Goal: Information Seeking & Learning: Learn about a topic

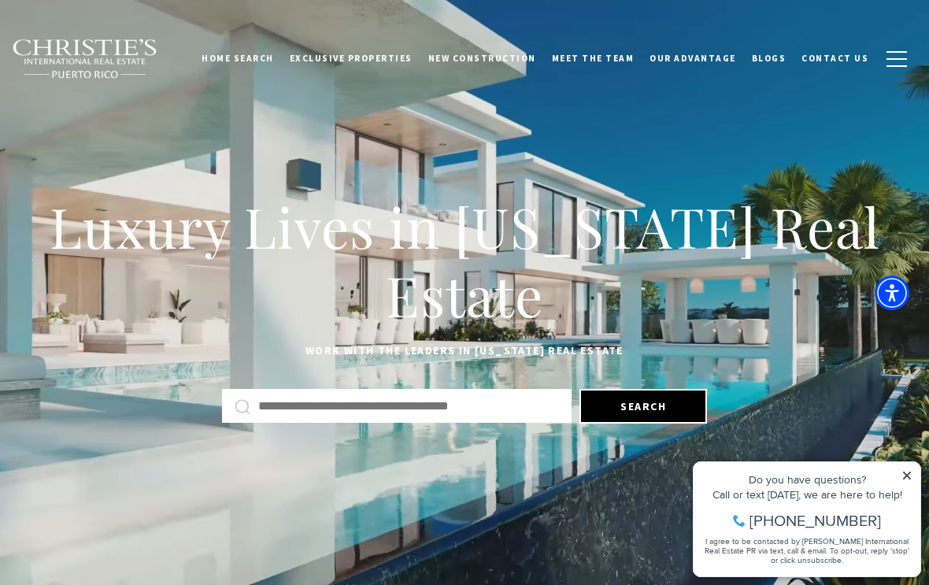
click at [402, 59] on span "Exclusive Properties" at bounding box center [351, 58] width 123 height 11
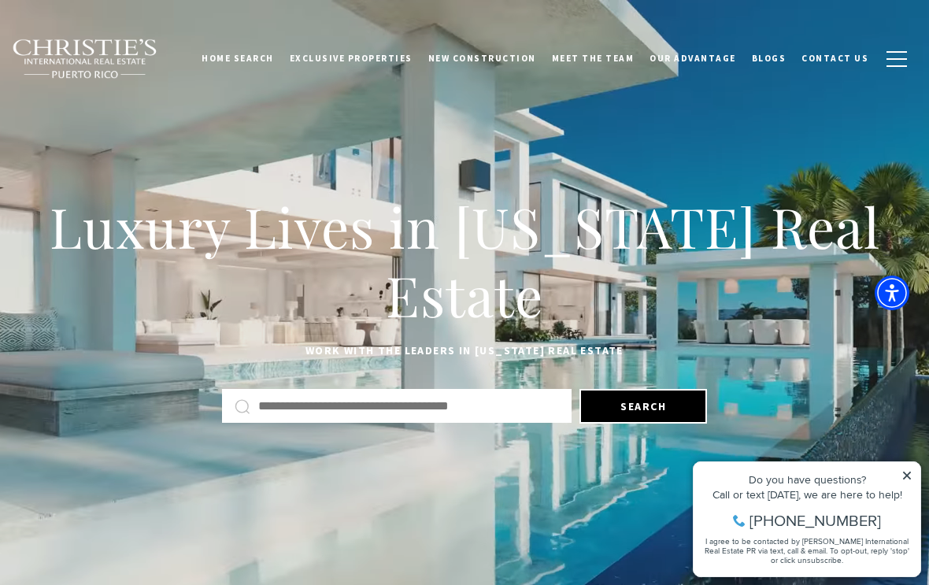
click at [508, 409] on input "Search by Address, City, or Neighborhood" at bounding box center [408, 406] width 301 height 20
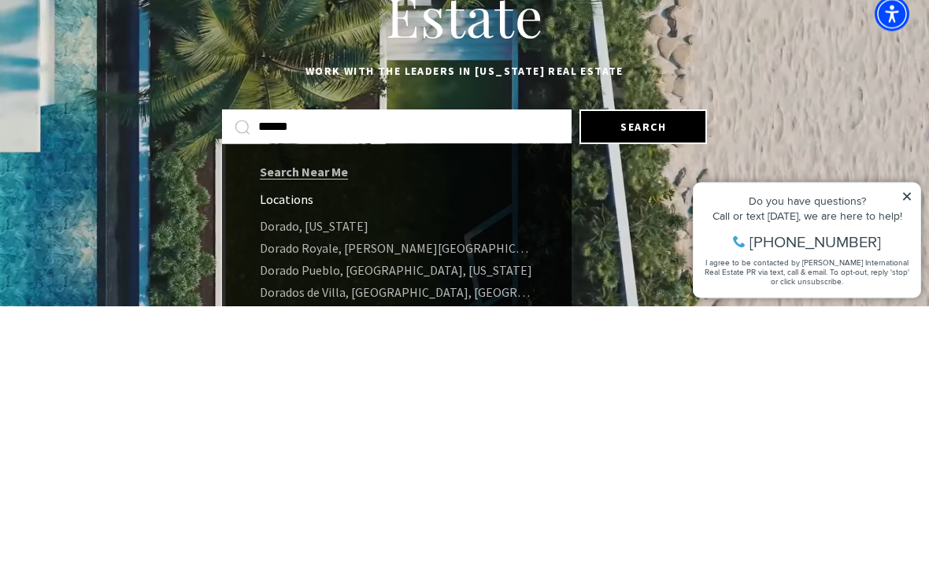
type input "******"
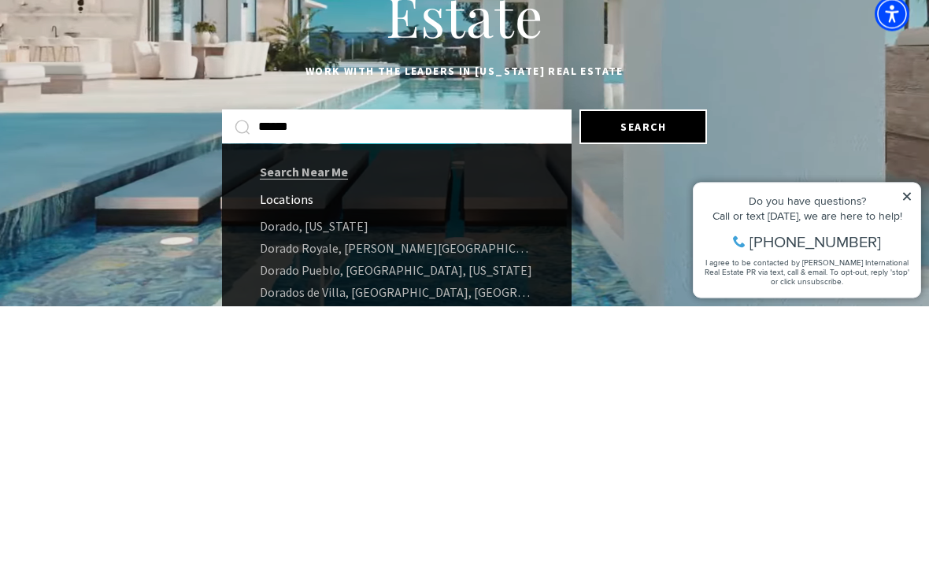
click at [478, 495] on link "Dorado, [US_STATE]" at bounding box center [397, 506] width 350 height 22
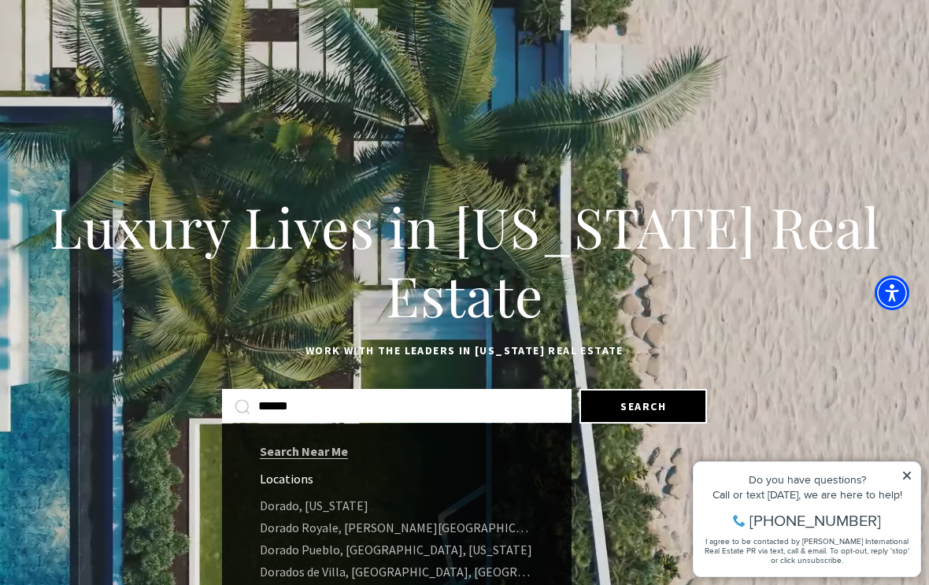
scroll to position [280, 0]
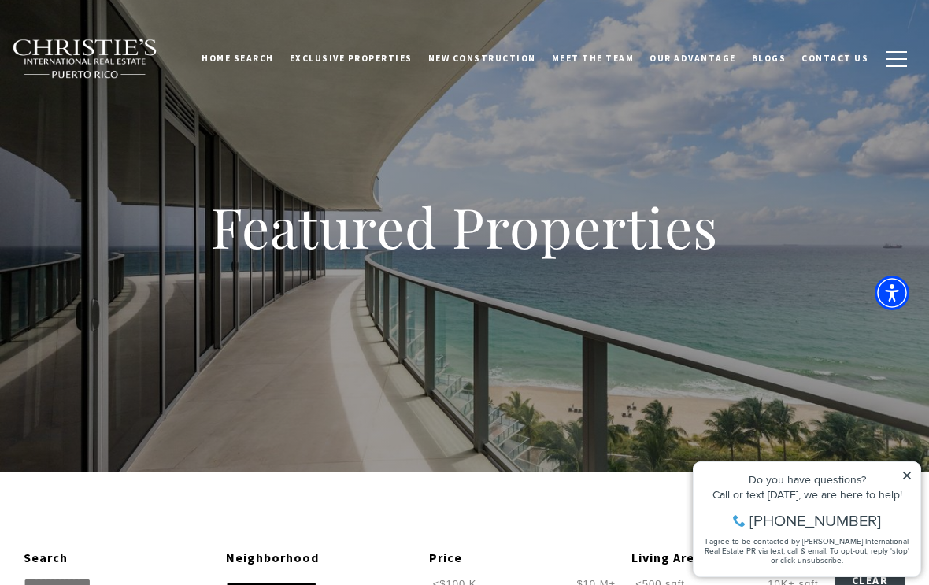
click at [903, 473] on icon at bounding box center [907, 475] width 11 height 11
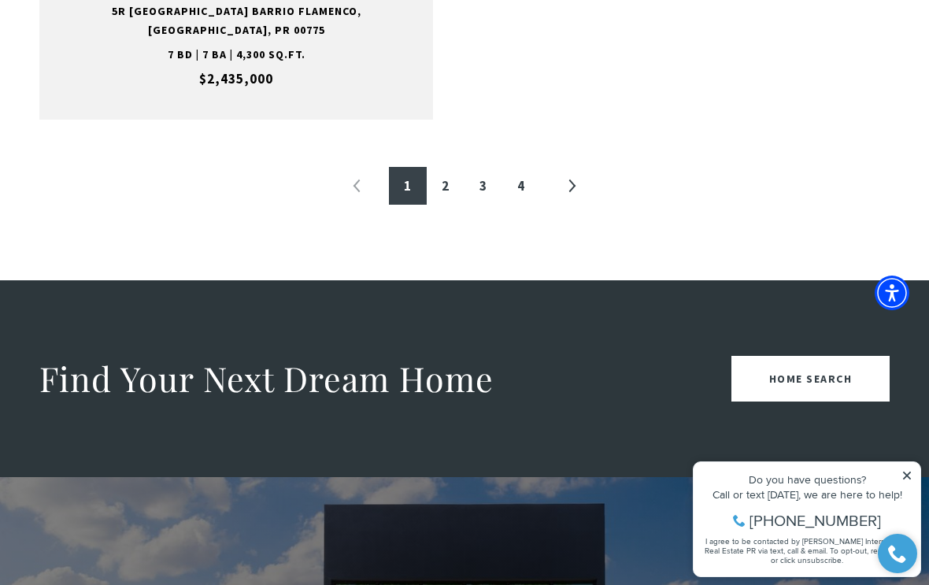
scroll to position [2898, 0]
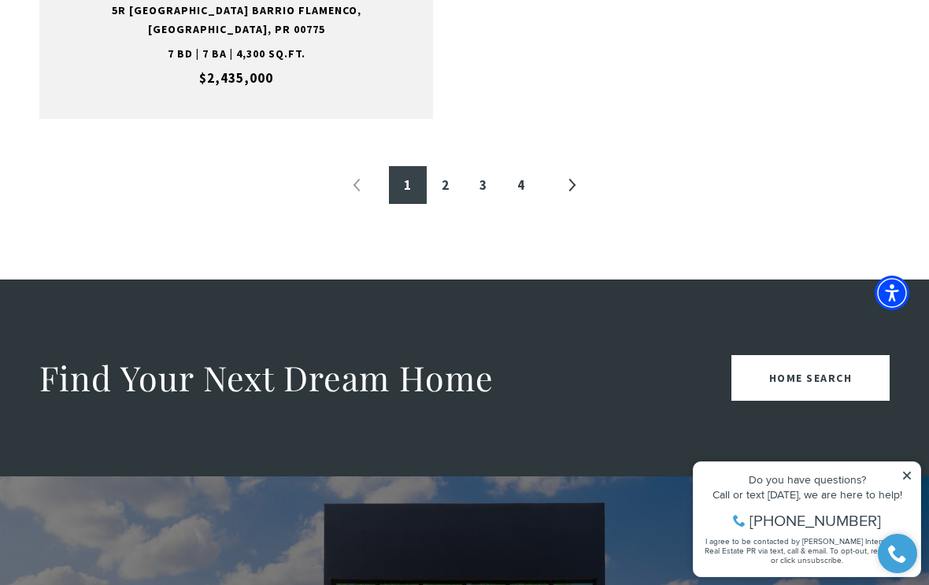
click at [435, 166] on link "2" at bounding box center [446, 185] width 38 height 38
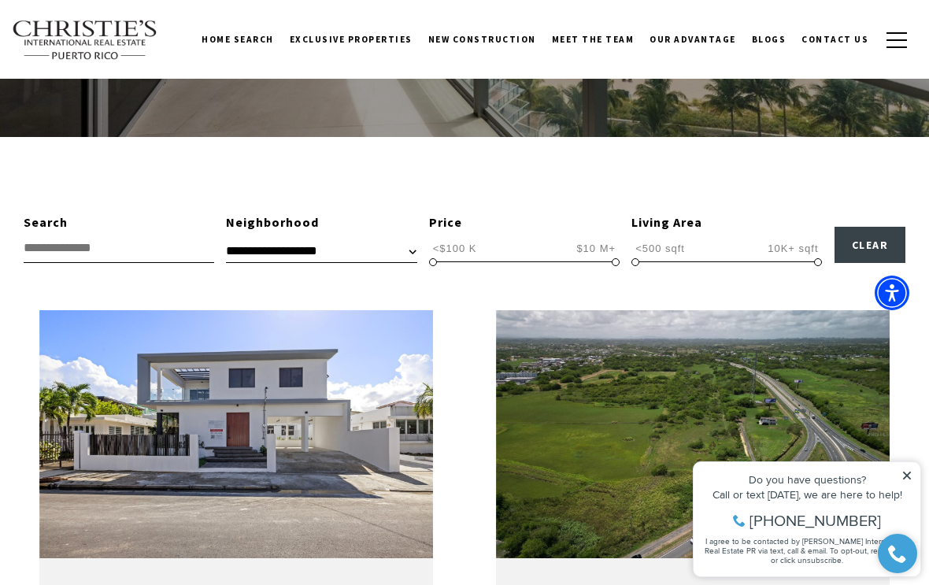
scroll to position [333, 0]
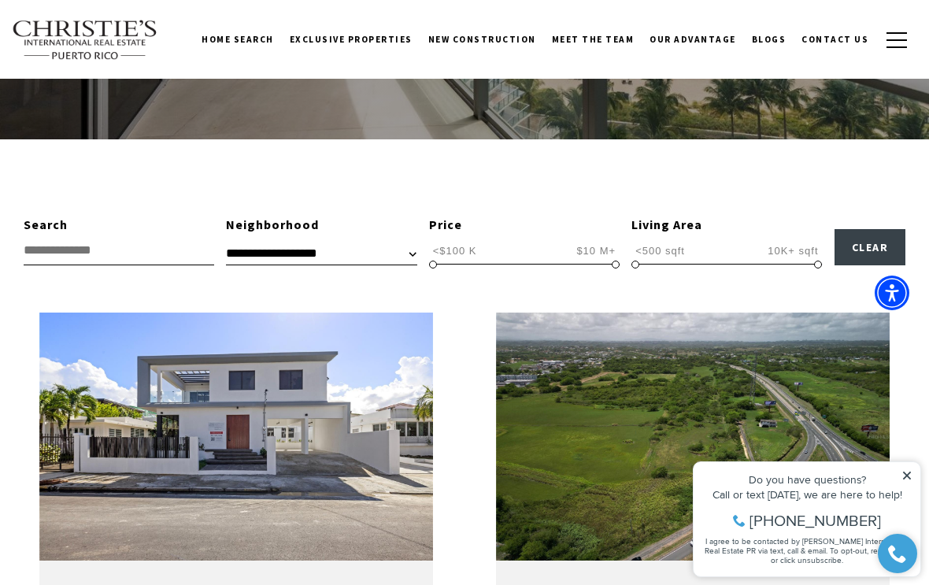
click at [518, 40] on span "New Construction" at bounding box center [482, 39] width 108 height 11
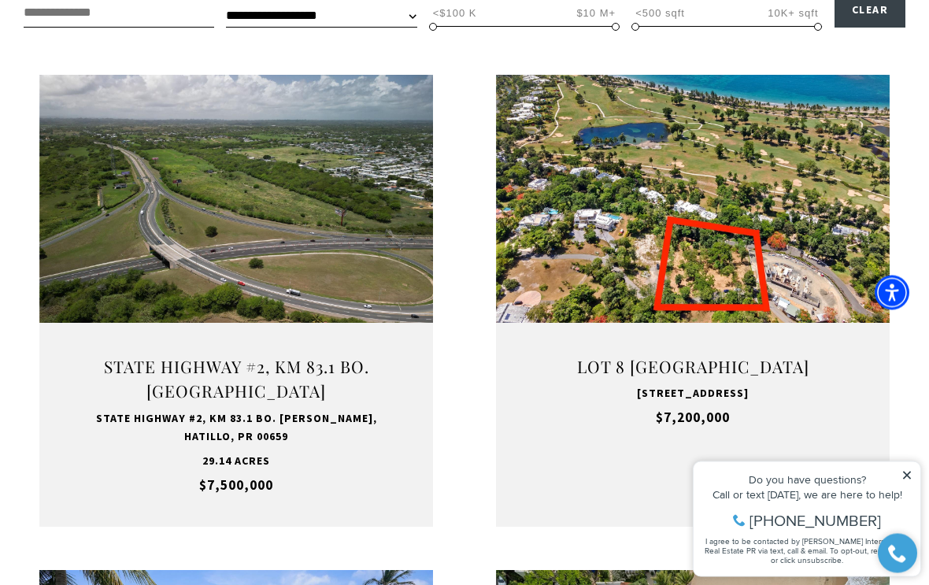
scroll to position [474, 0]
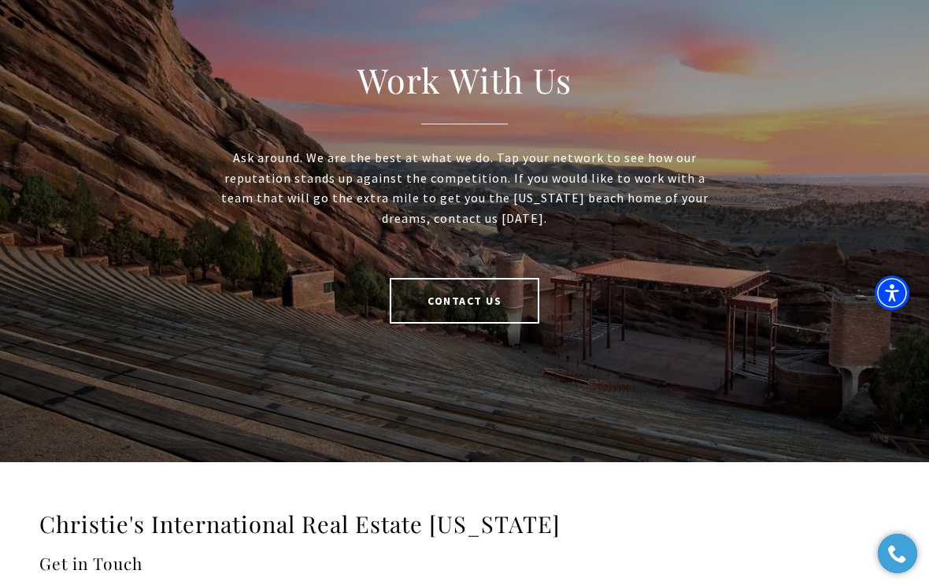
scroll to position [2953, 0]
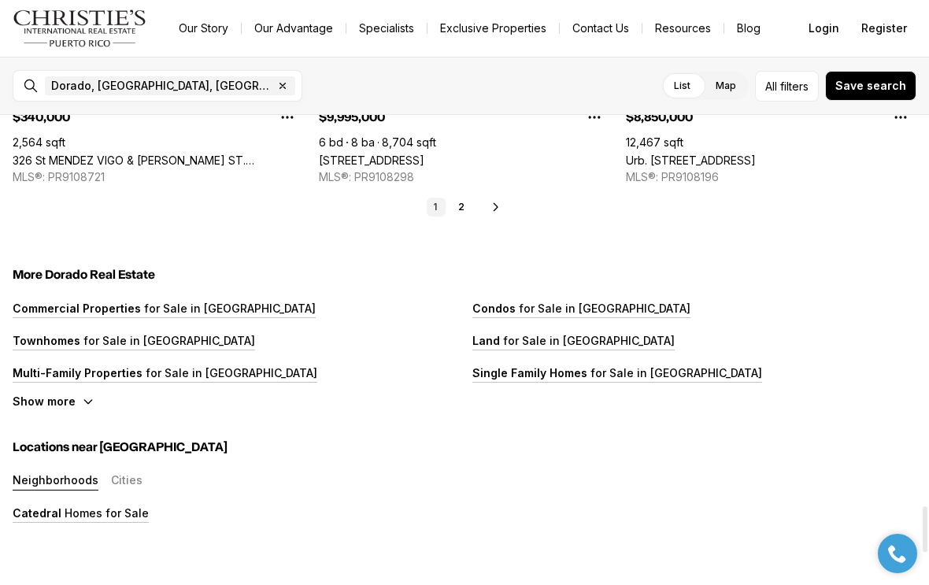
scroll to position [3981, 0]
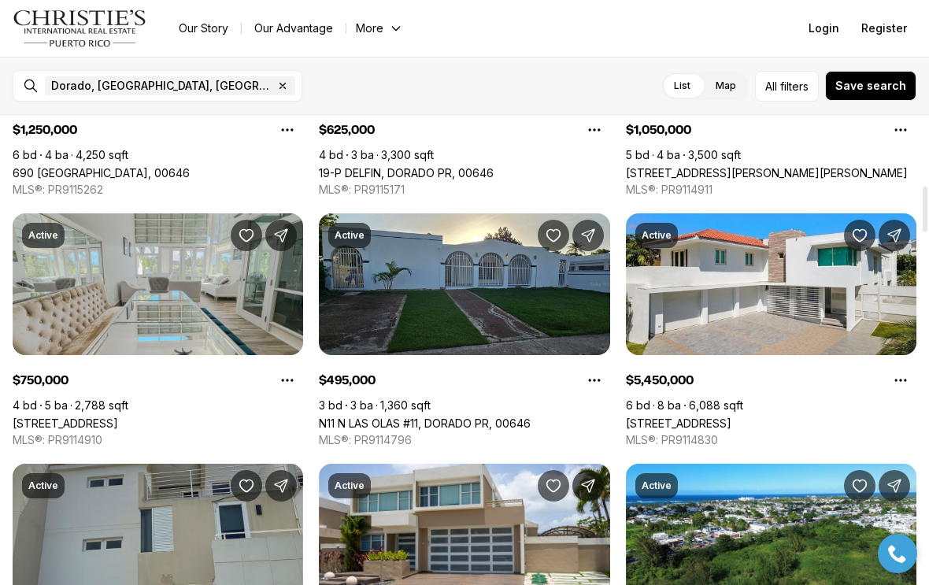
scroll to position [714, 0]
